Goal: Obtain resource: Obtain resource

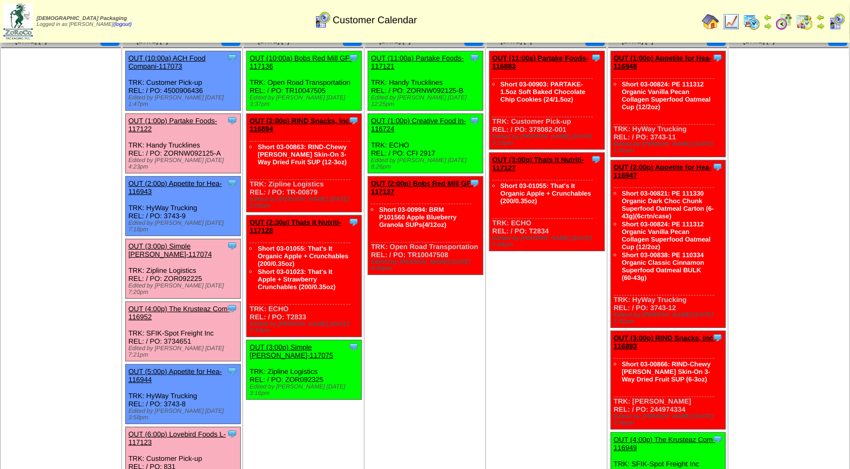
scroll to position [40, 0]
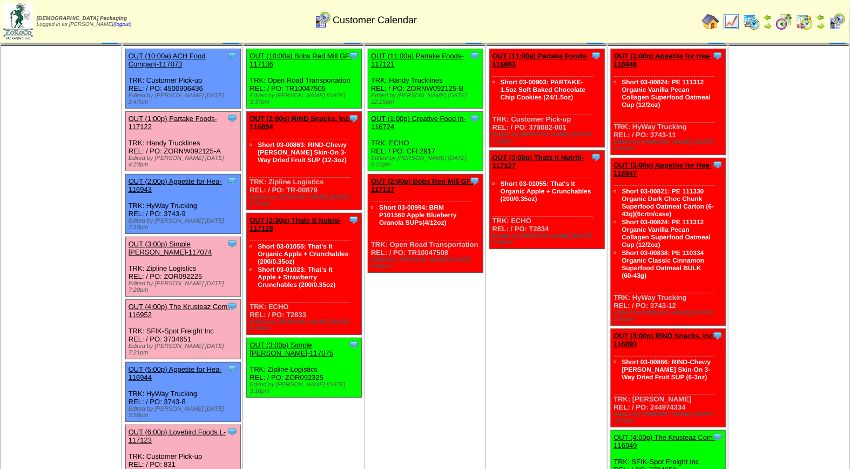
click at [182, 428] on link "OUT (6:00p) Lovebird Foods L-117123" at bounding box center [176, 436] width 97 height 16
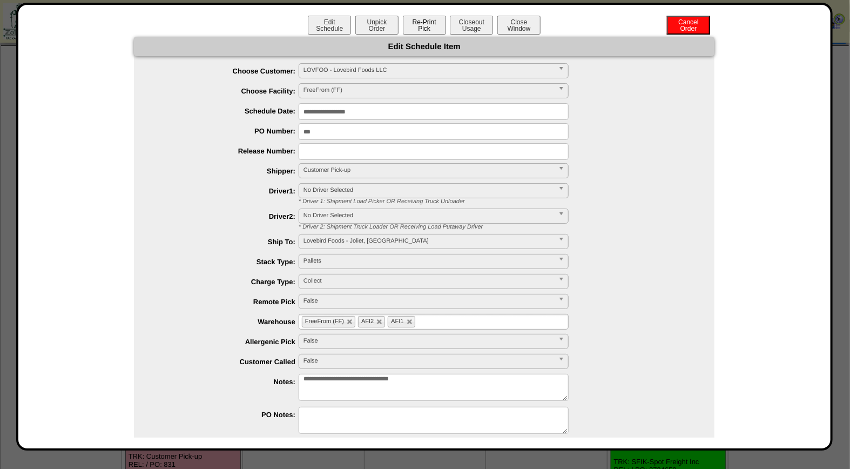
click at [422, 22] on button "Re-Print Pick" at bounding box center [424, 25] width 43 height 19
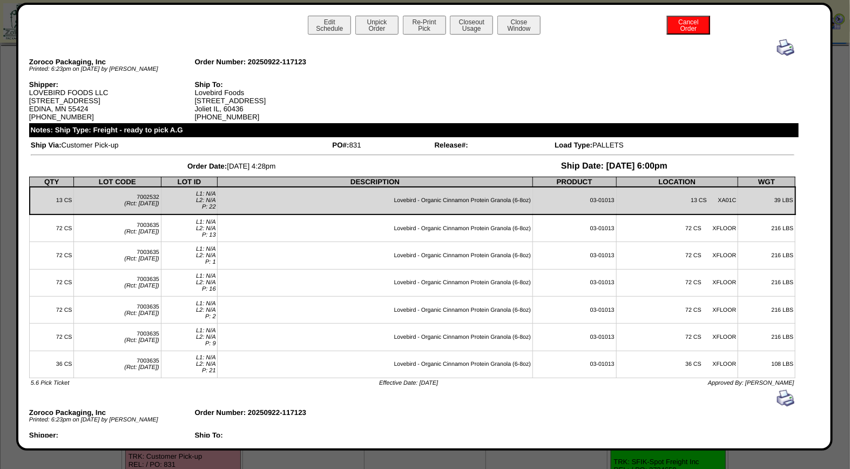
click at [777, 46] on img at bounding box center [785, 47] width 17 height 17
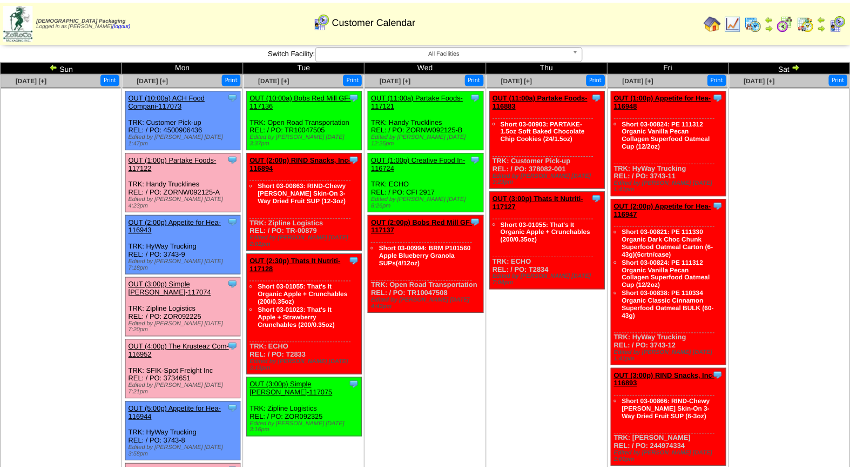
scroll to position [40, 0]
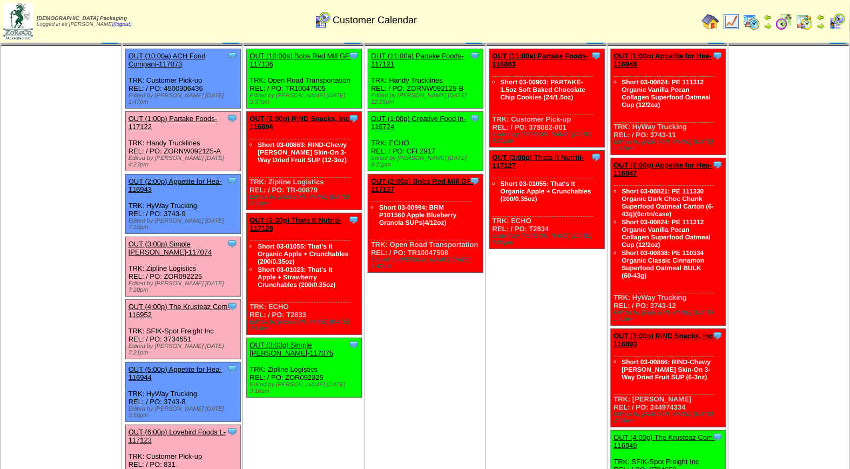
click at [185, 240] on link "OUT (3:00p) Simple [PERSON_NAME]-117074" at bounding box center [170, 248] width 84 height 16
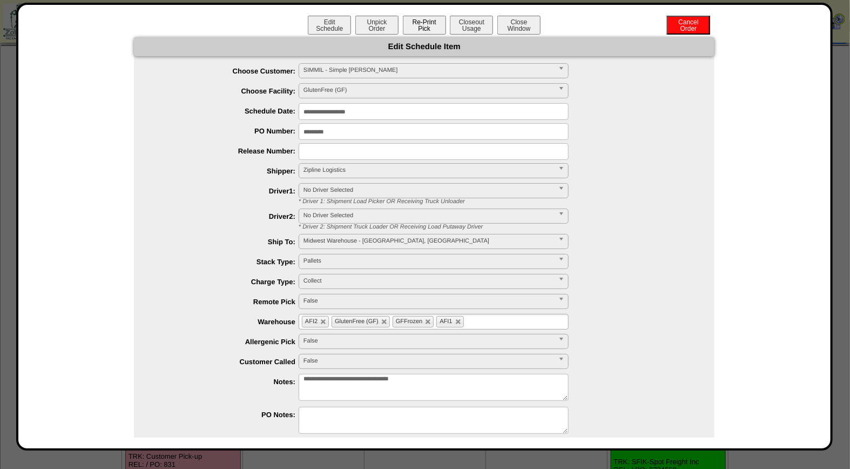
click at [421, 27] on button "Re-Print Pick" at bounding box center [424, 25] width 43 height 19
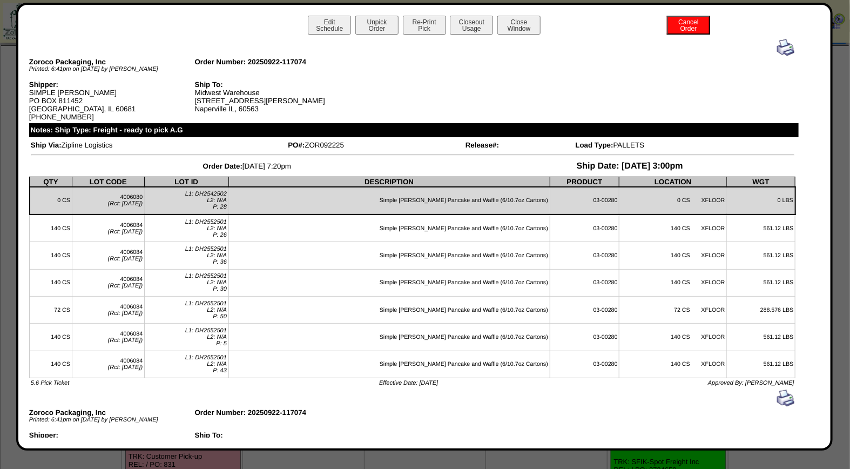
click at [778, 50] on img at bounding box center [785, 47] width 17 height 17
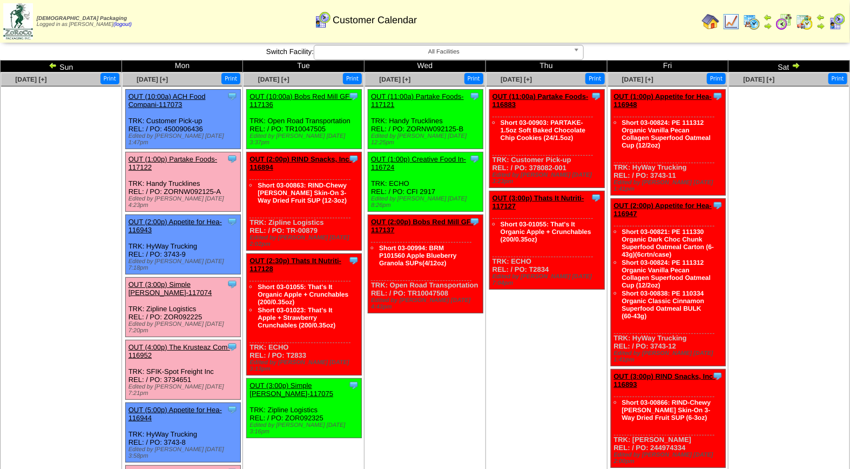
click at [550, 403] on td "Sep 25 [+] Print Clone Item OUT (11:00a) Partake Foods-116883 Partake Foods Sch…" at bounding box center [545, 303] width 121 height 462
